Goal: Transaction & Acquisition: Purchase product/service

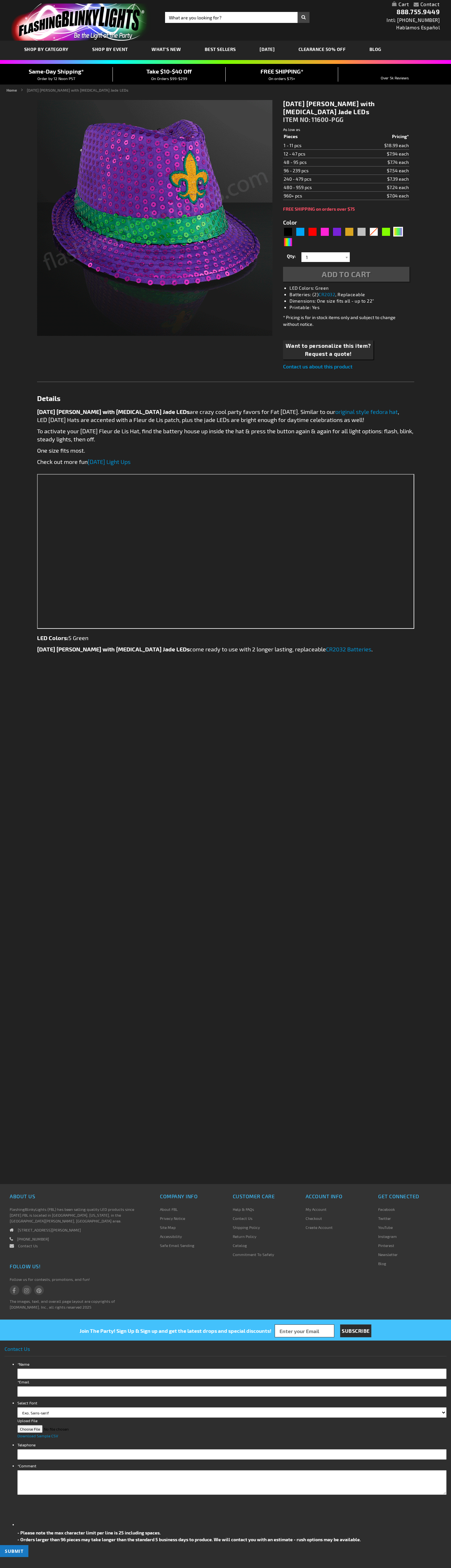
type input "5638"
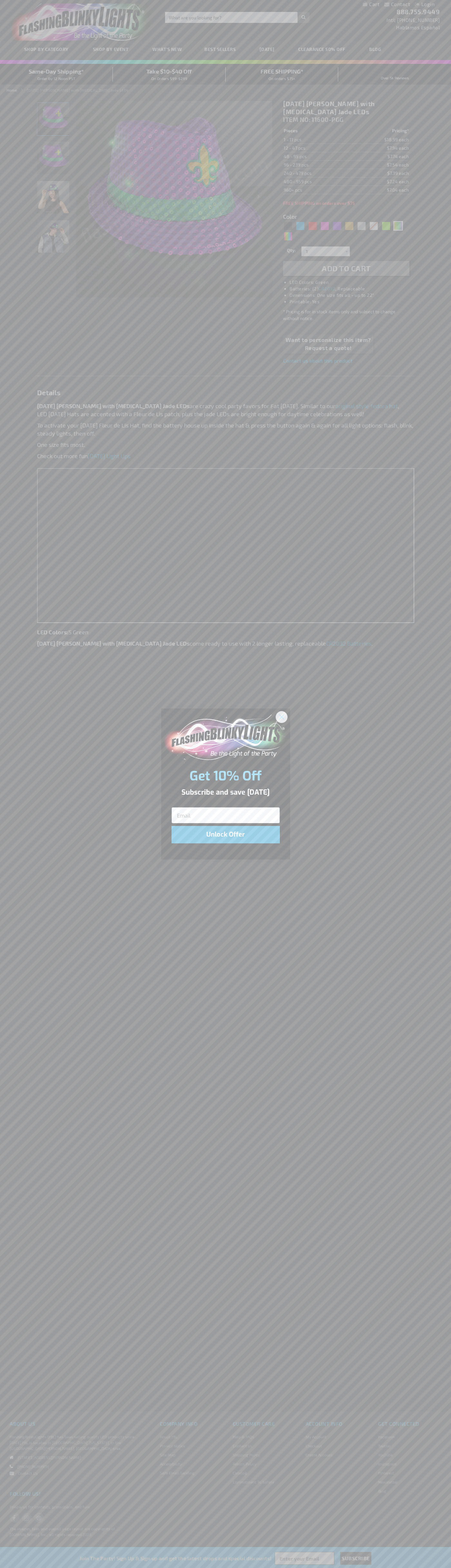
click at [282, 717] on icon "Close dialog" at bounding box center [281, 716] width 4 height 4
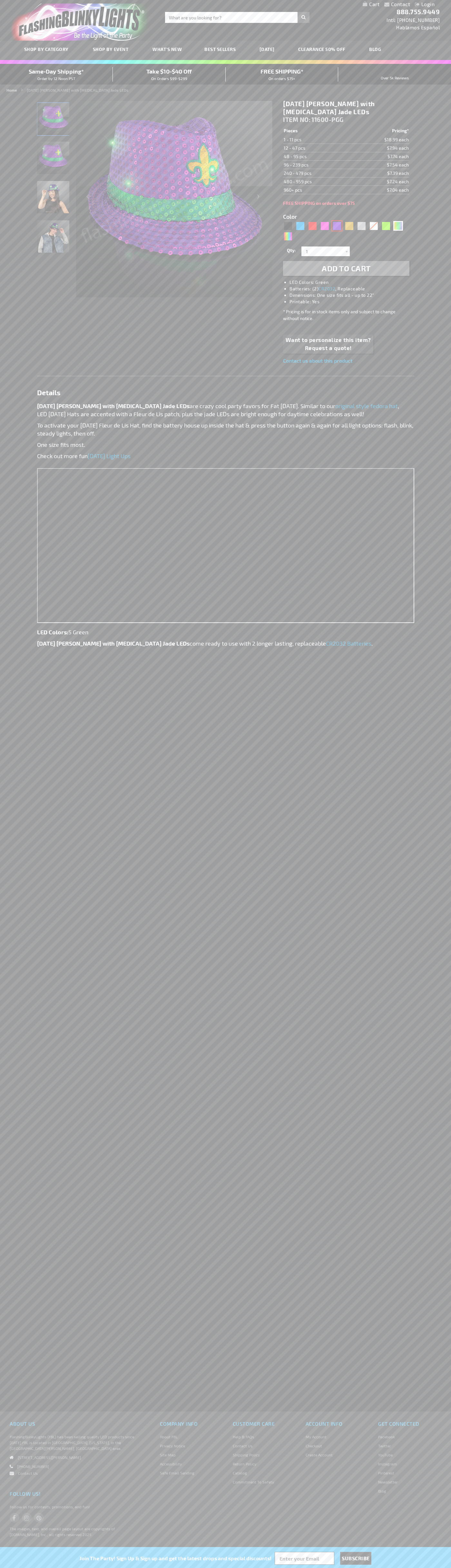
click at [338, 226] on div "Purple" at bounding box center [337, 225] width 10 height 10
type input "5640"
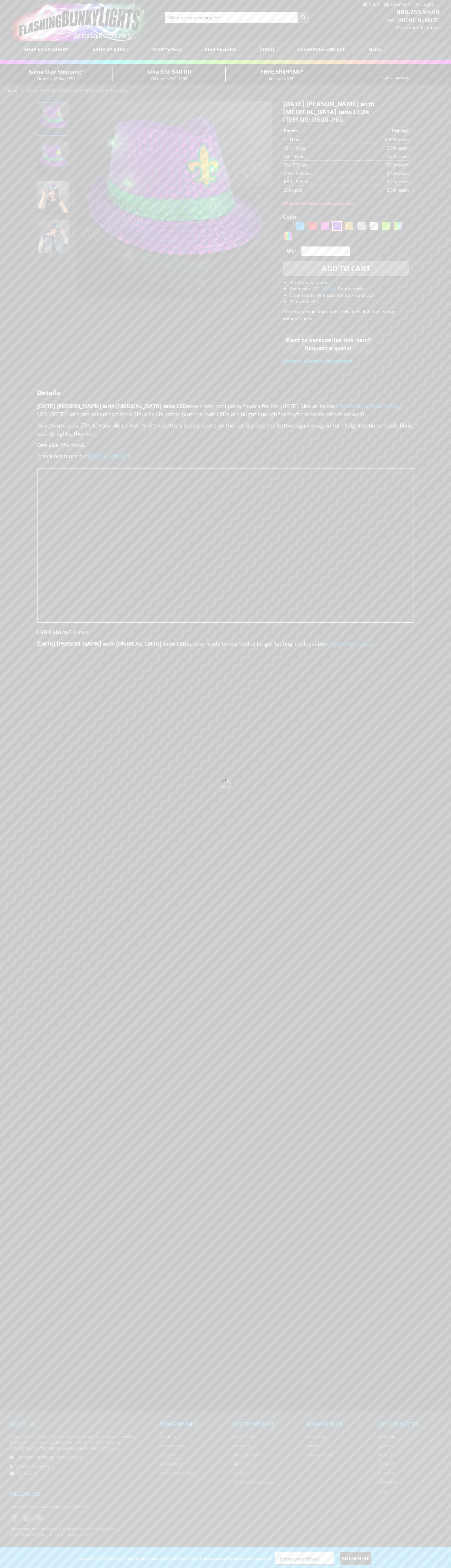
type input "11600-PR"
type input "Customize - Sequin Purple Fedora Hats with Blinking LEDs - ITEM NO: 11600-PR"
select select
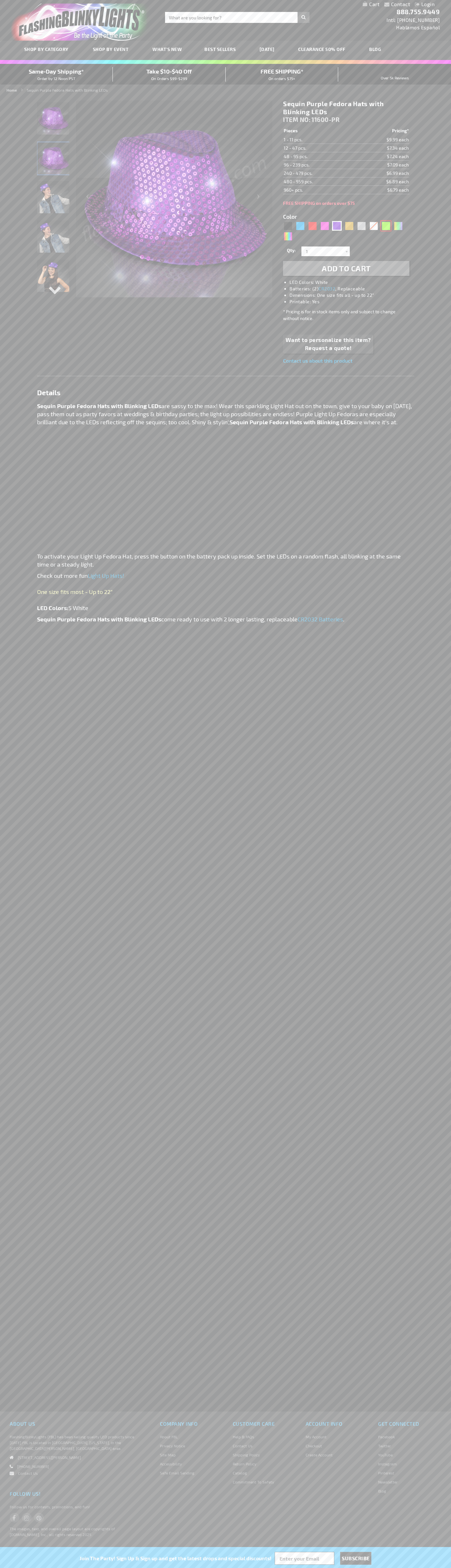
click at [386, 226] on div "Green" at bounding box center [386, 225] width 10 height 10
type input "5648"
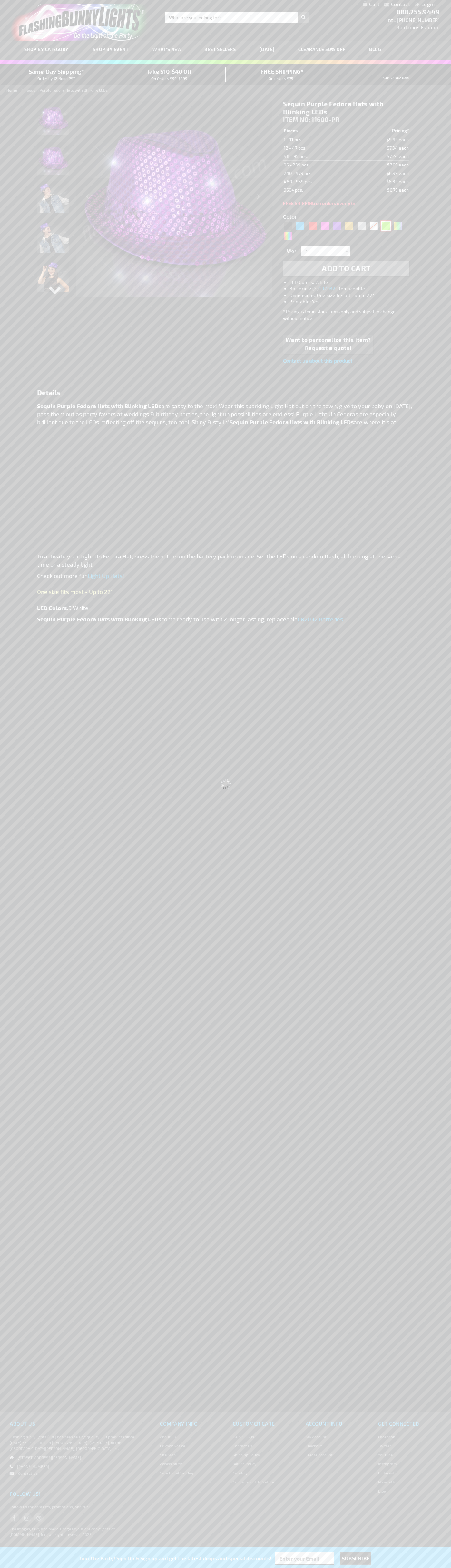
select select
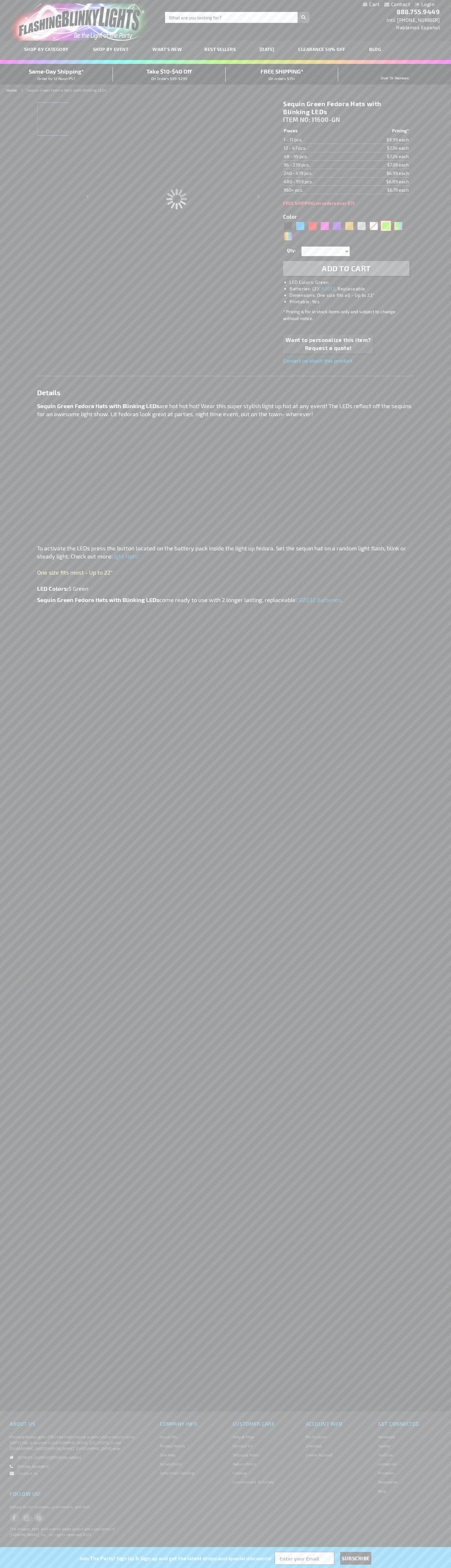
type input "11600-GN"
type input "Customize - Sequin Green Fedora Hats with Blinking LEDs - ITEM NO: 11600-GN"
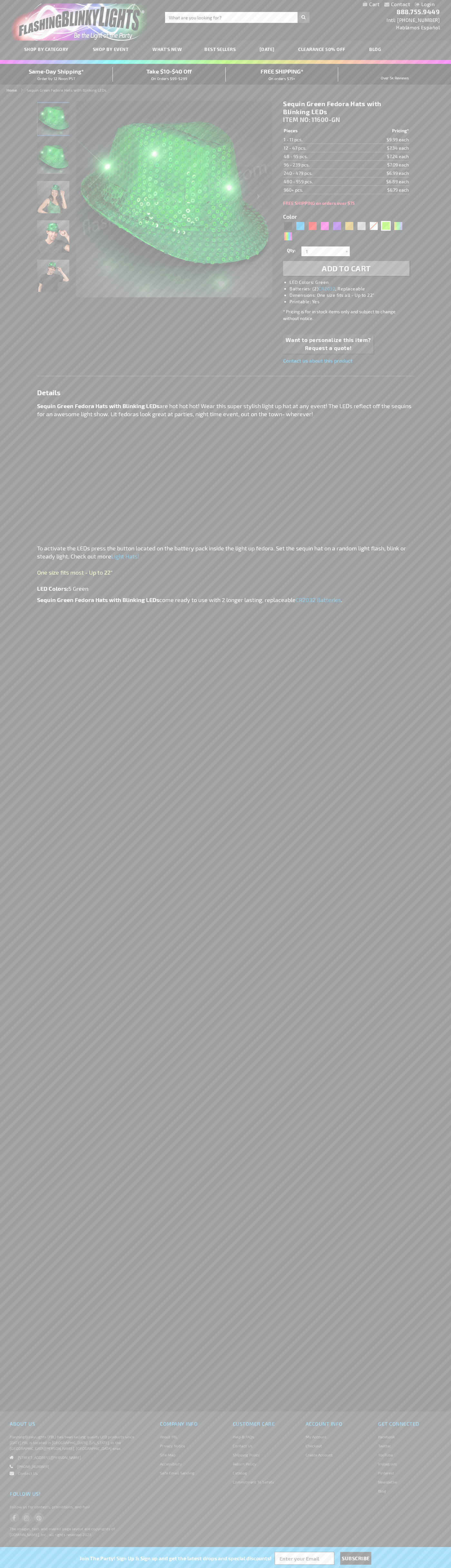
click at [346, 269] on span "Add to Cart" at bounding box center [346, 268] width 49 height 10
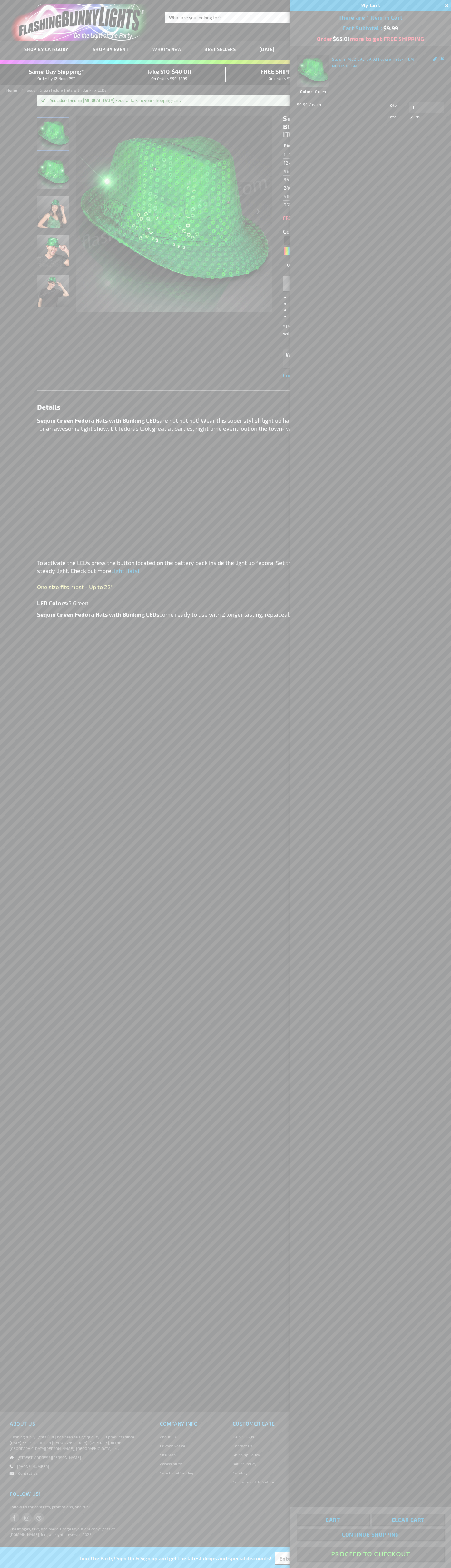
click at [371, 1554] on button "Proceed To Checkout" at bounding box center [370, 1553] width 147 height 15
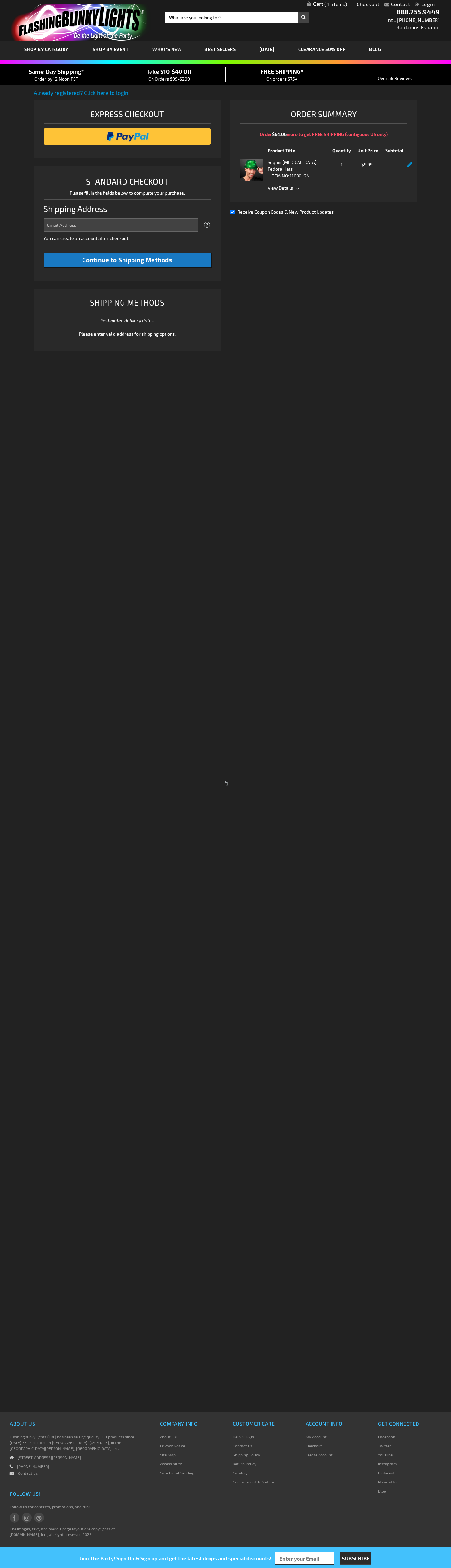
select select "US"
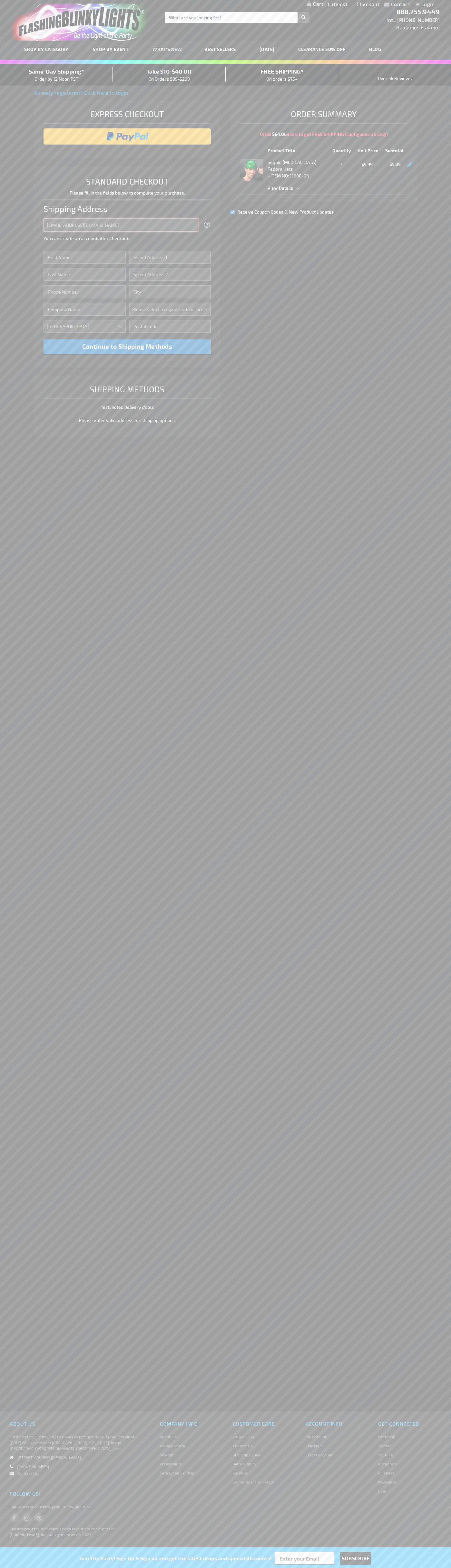
type input "johnsmith005@storebotmail.joonix.net"
type input "John"
type input "4581 Webb Street"
type input "First floor"
type input "pryor"
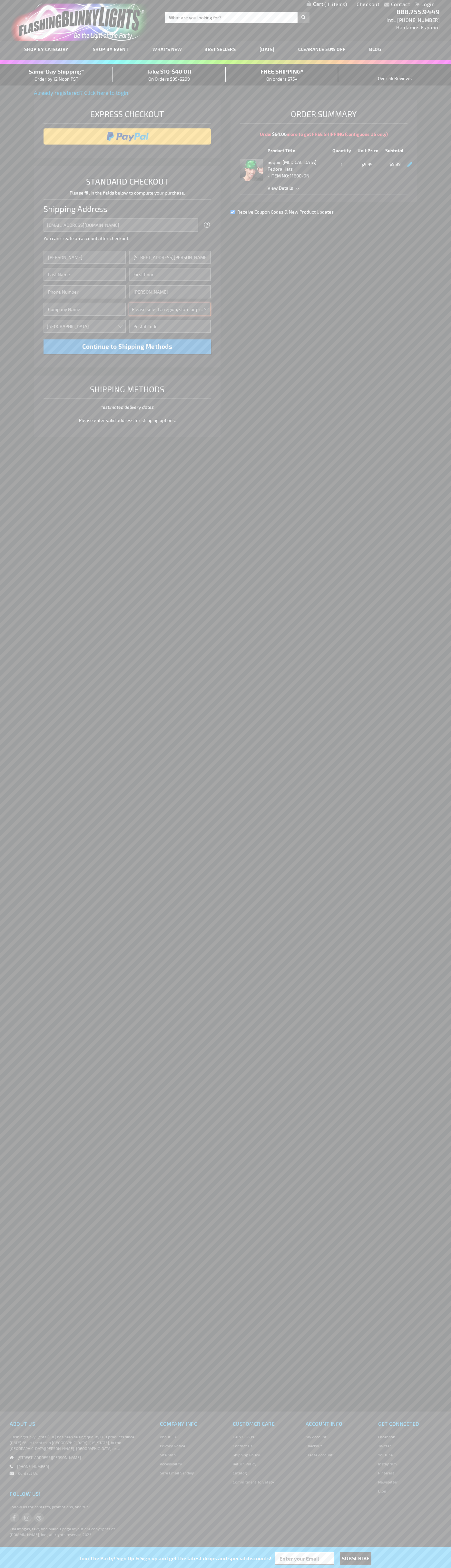
select select "48"
type input "74361"
type input "Smith"
type input "6502530000"
type input "John Smith"
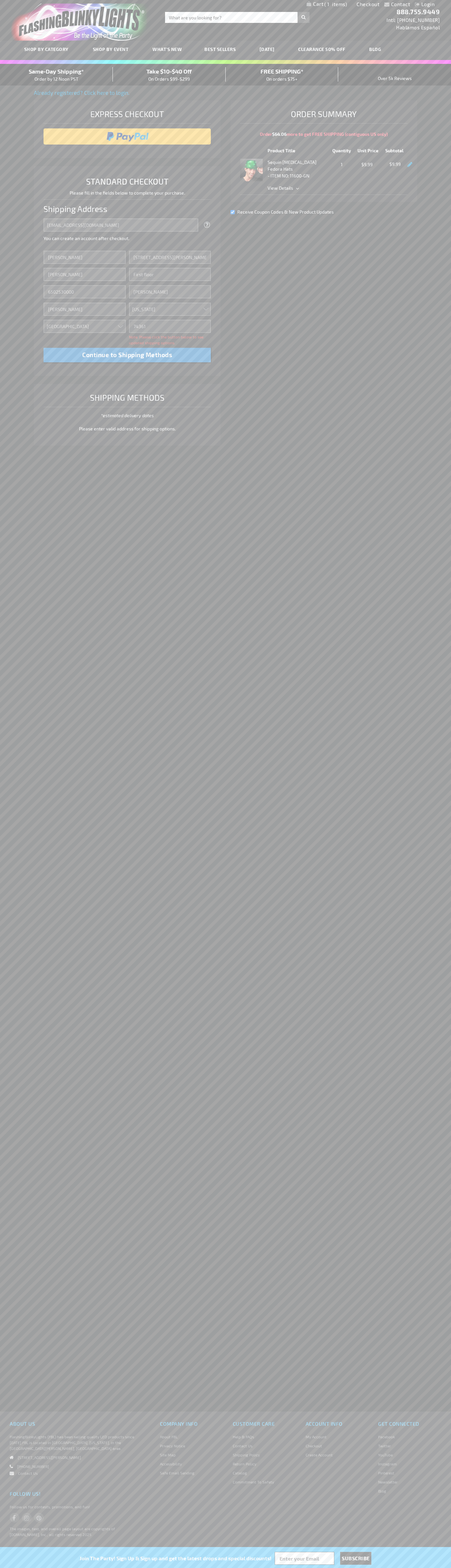
click at [57, 75] on div "Same-Day Shipping* Order by 12 Noon PST" at bounding box center [56, 74] width 113 height 15
click at [127, 136] on input "image" at bounding box center [127, 136] width 161 height 13
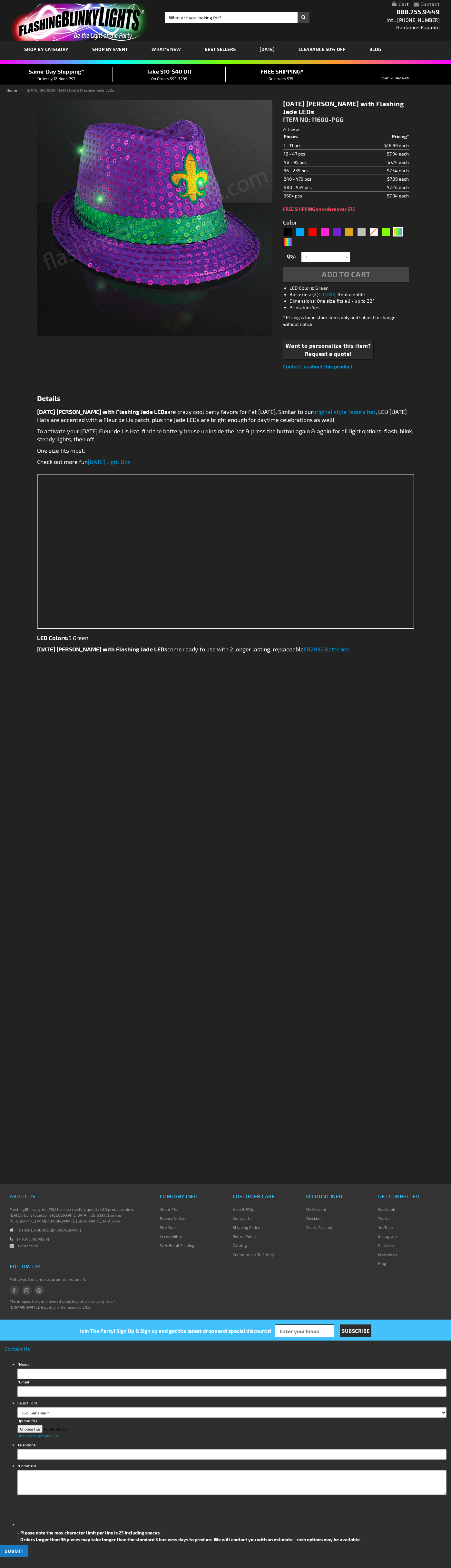
type input "5638"
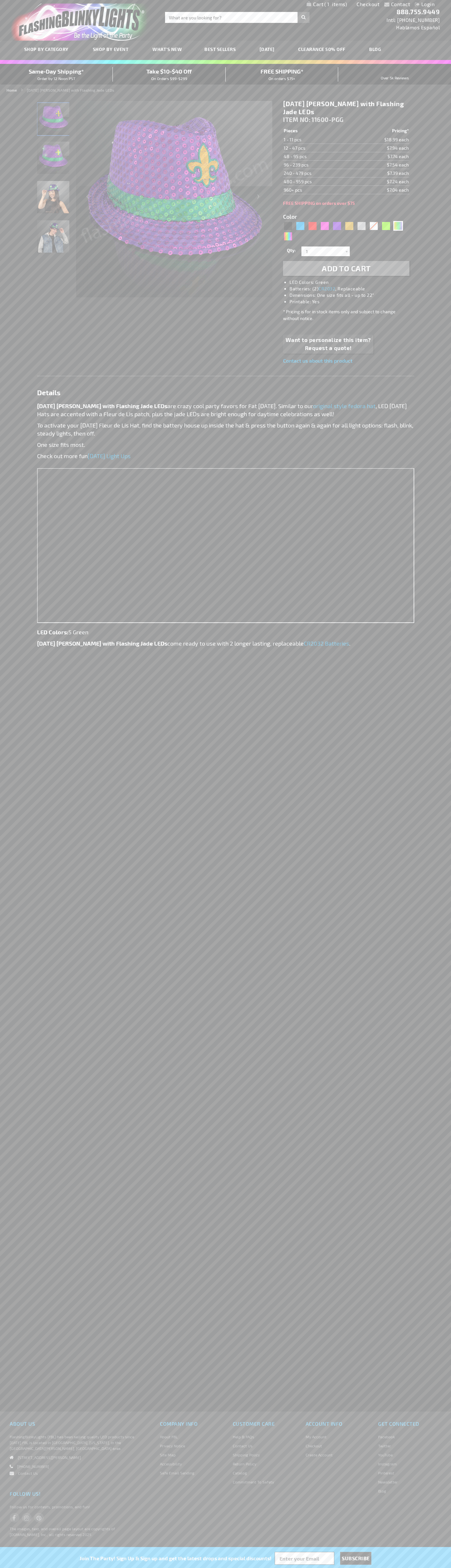
click at [327, 4] on span "1" at bounding box center [336, 3] width 23 height 6
